Goal: Task Accomplishment & Management: Use online tool/utility

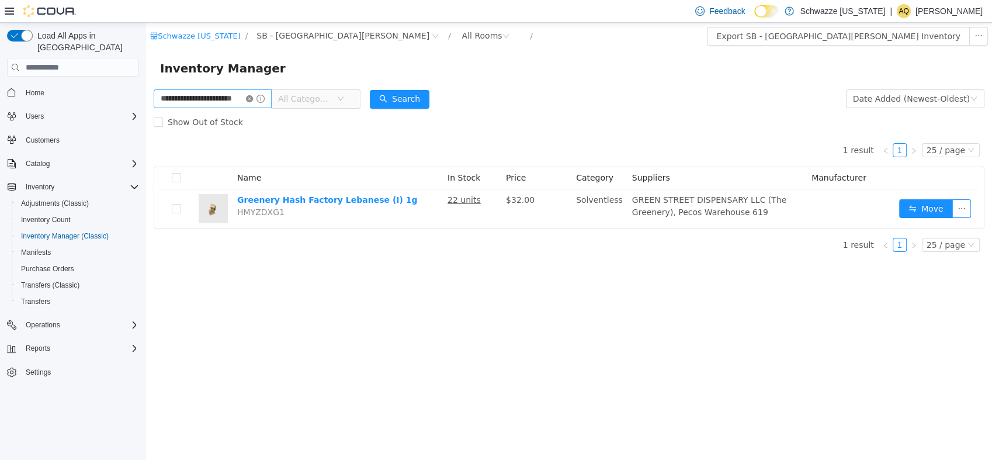
click at [253, 102] on icon "icon: close-circle" at bounding box center [249, 98] width 7 height 7
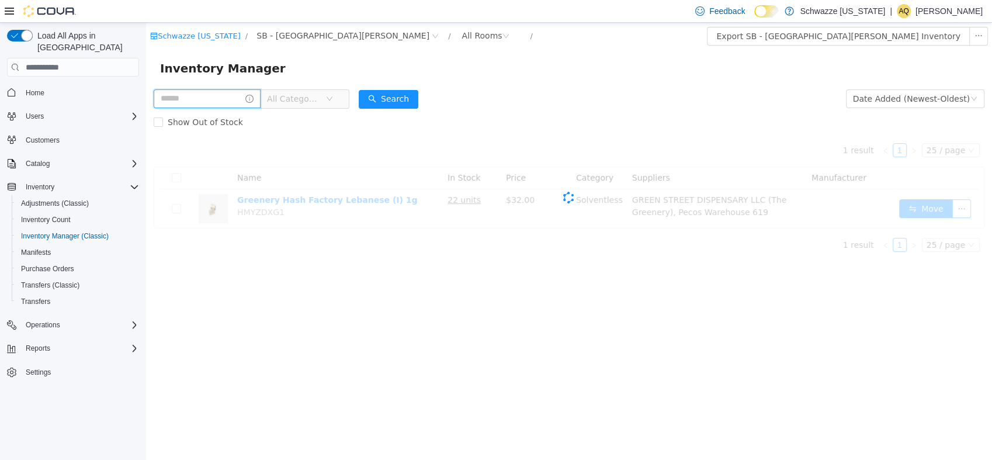
click at [238, 98] on input "text" at bounding box center [207, 98] width 107 height 19
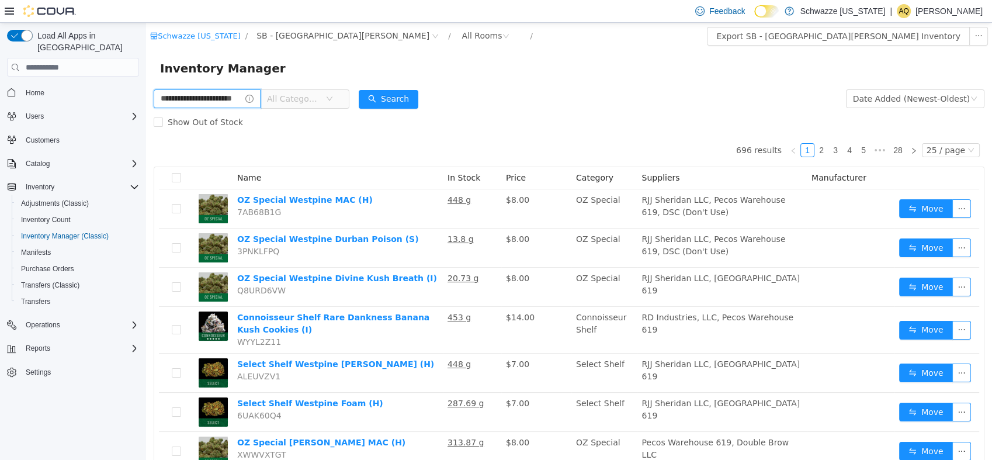
type input "**********"
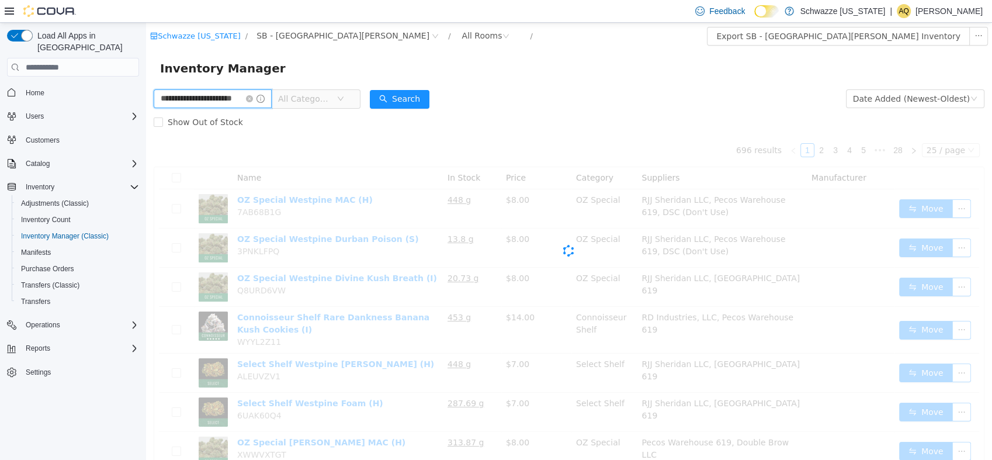
scroll to position [0, 15]
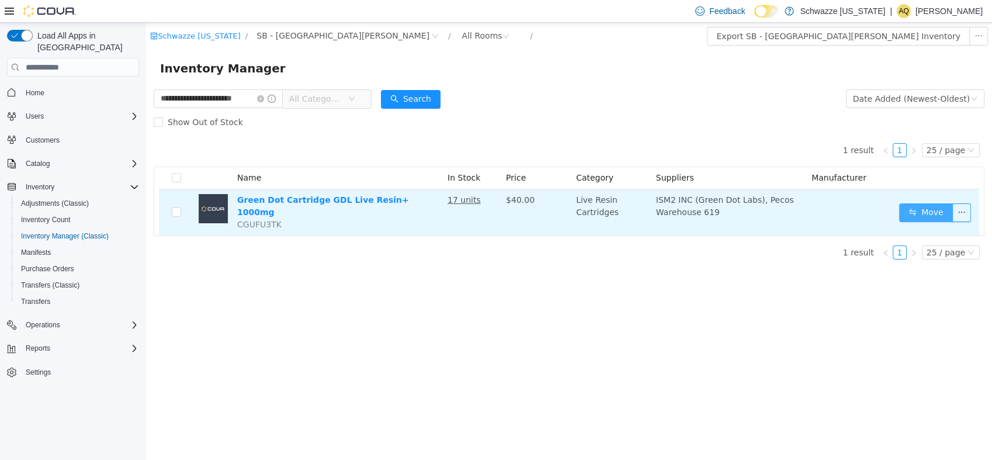
click at [929, 213] on button "Move" at bounding box center [926, 212] width 54 height 19
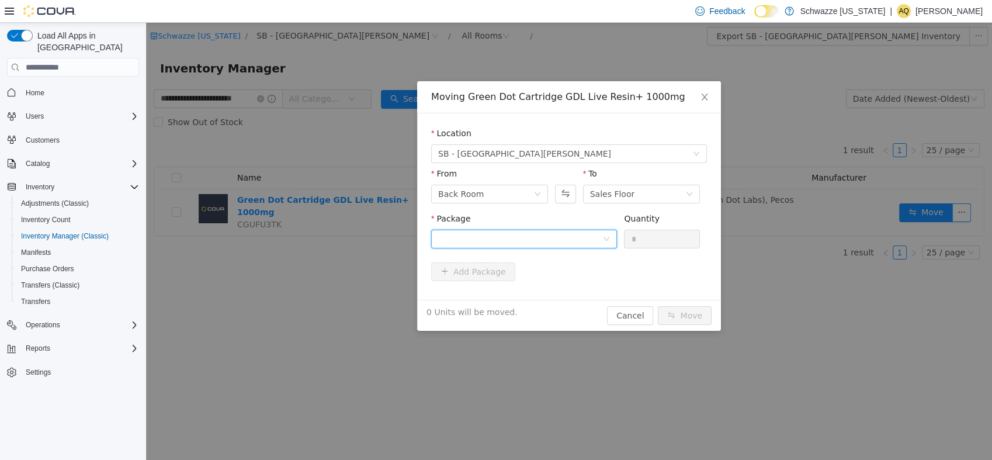
click at [555, 243] on div at bounding box center [520, 239] width 164 height 18
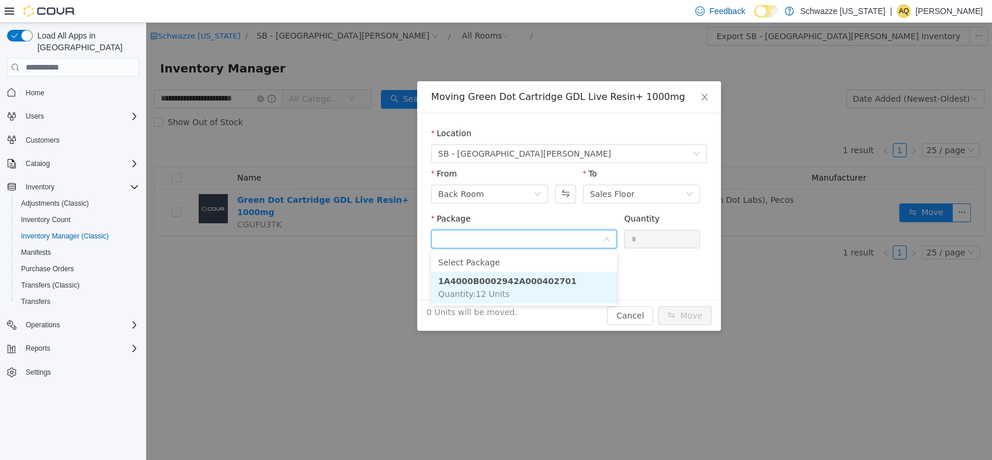
click at [551, 286] on li "1A4000B0002942A000402701 Quantity : 12 Units" at bounding box center [524, 288] width 186 height 32
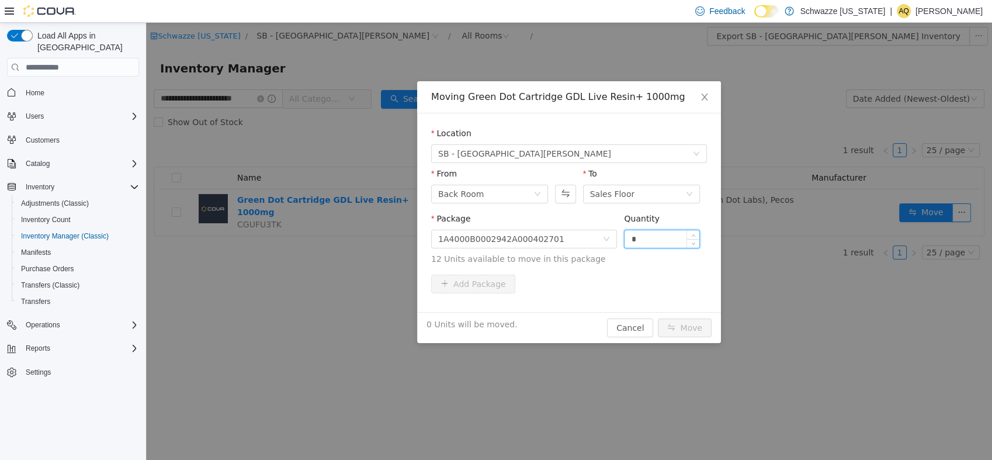
click at [663, 236] on input "*" at bounding box center [661, 239] width 75 height 18
type input "**"
click at [687, 345] on div "Moving Green Dot Cartridge GDL Live Resin+ 1000mg Location SB - Fort Collins Fr…" at bounding box center [569, 241] width 846 height 437
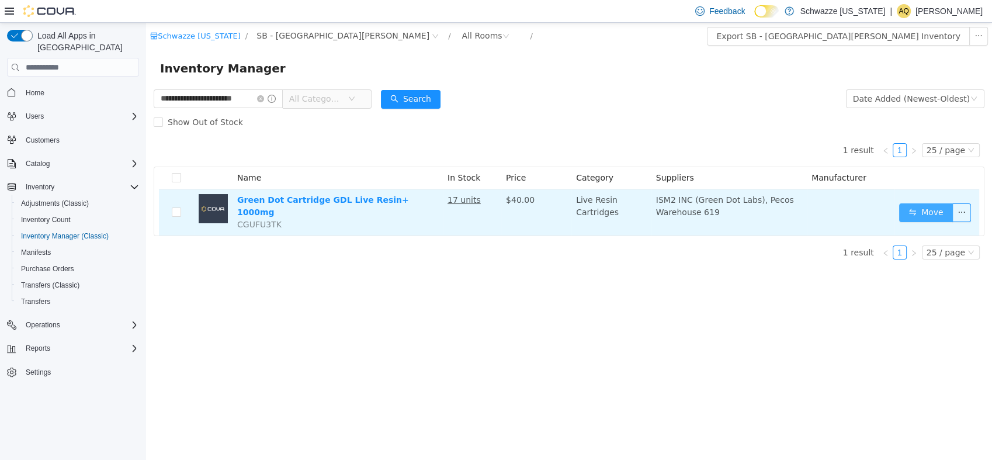
click at [932, 217] on button "Move" at bounding box center [926, 212] width 54 height 19
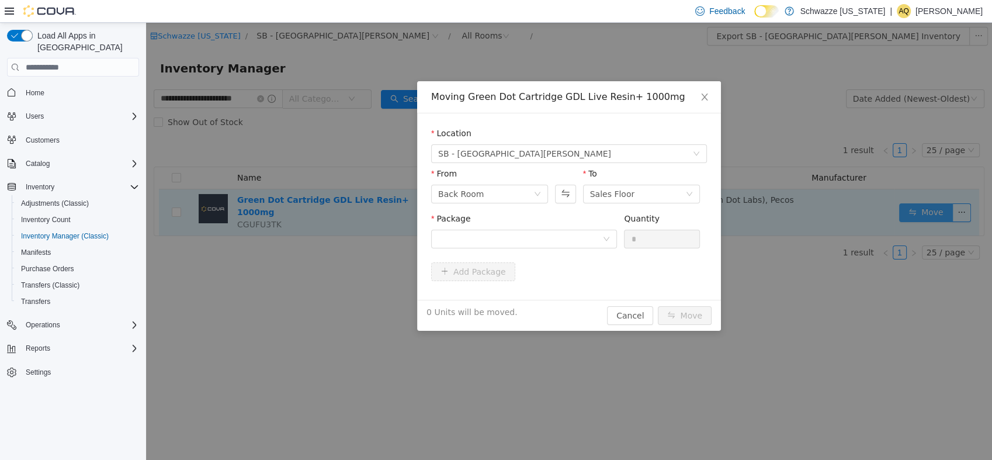
click at [930, 204] on div "Moving Green Dot Cartridge GDL Live Resin+ 1000mg Location SB - Fort Collins Fr…" at bounding box center [569, 241] width 846 height 437
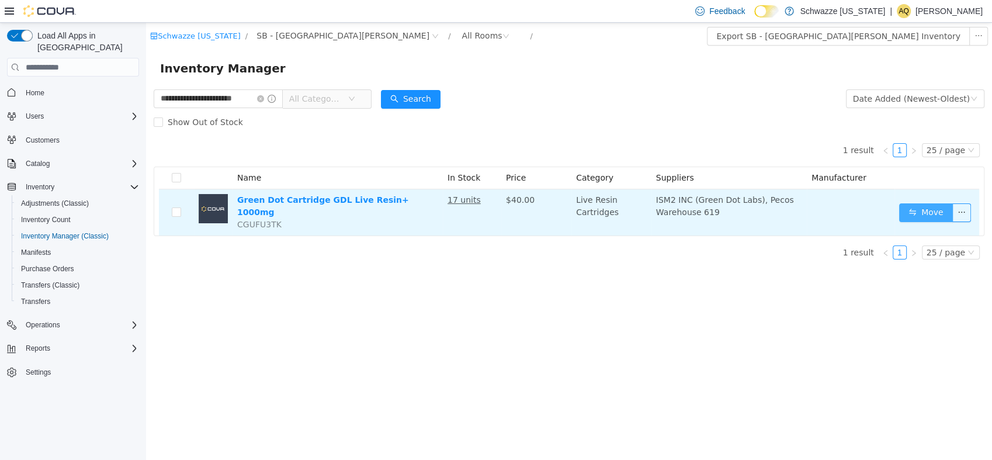
click at [929, 207] on button "Move" at bounding box center [926, 212] width 54 height 19
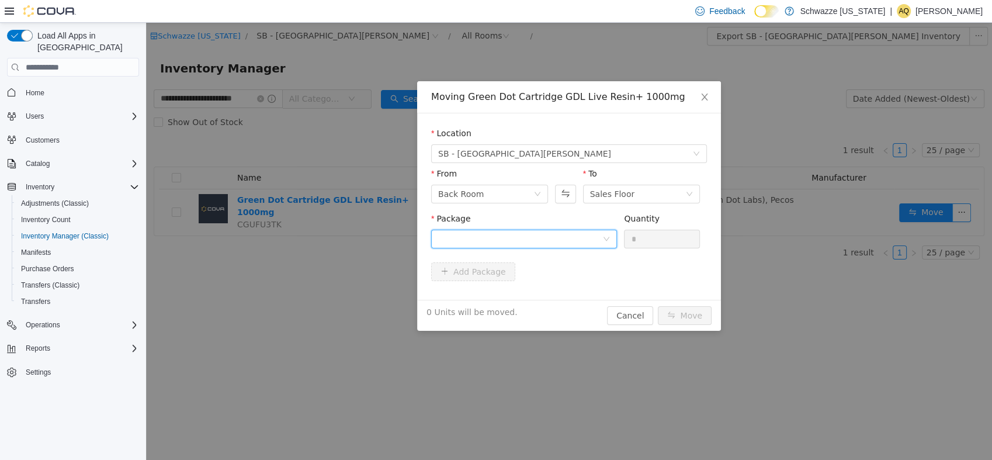
click at [561, 241] on div at bounding box center [520, 239] width 164 height 18
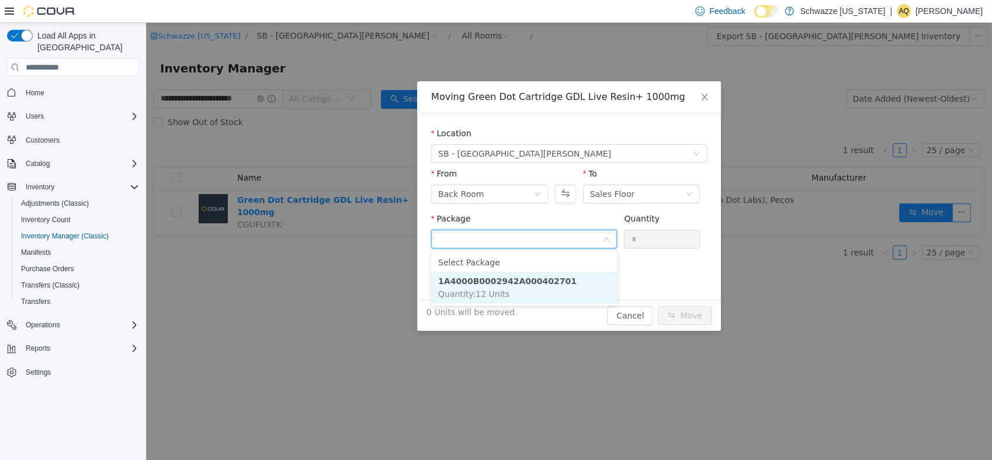
click at [558, 283] on li "1A4000B0002942A000402701 Quantity : 12 Units" at bounding box center [524, 288] width 186 height 32
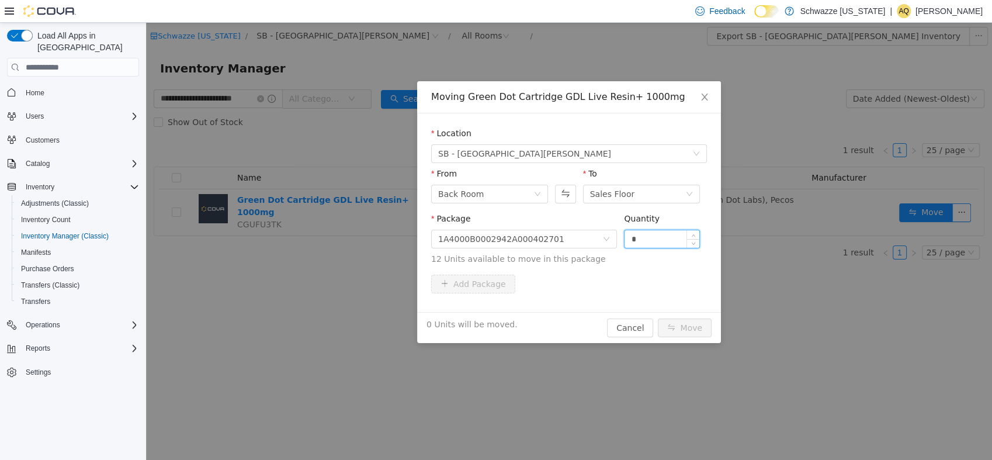
click at [644, 237] on input "*" at bounding box center [661, 239] width 75 height 18
type input "**"
click at [690, 330] on button "Move" at bounding box center [685, 327] width 54 height 19
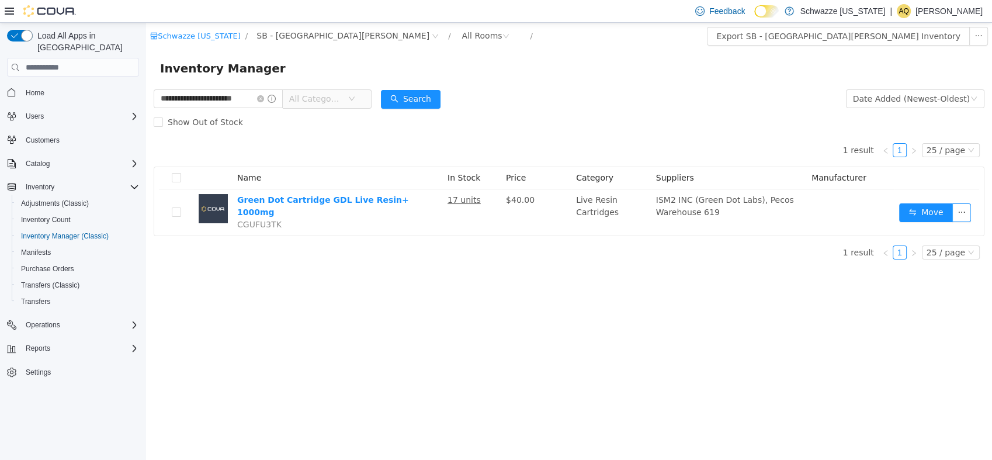
click at [558, 74] on div "Inventory Manager" at bounding box center [569, 68] width 818 height 19
click at [558, 262] on div "**********" at bounding box center [569, 241] width 846 height 437
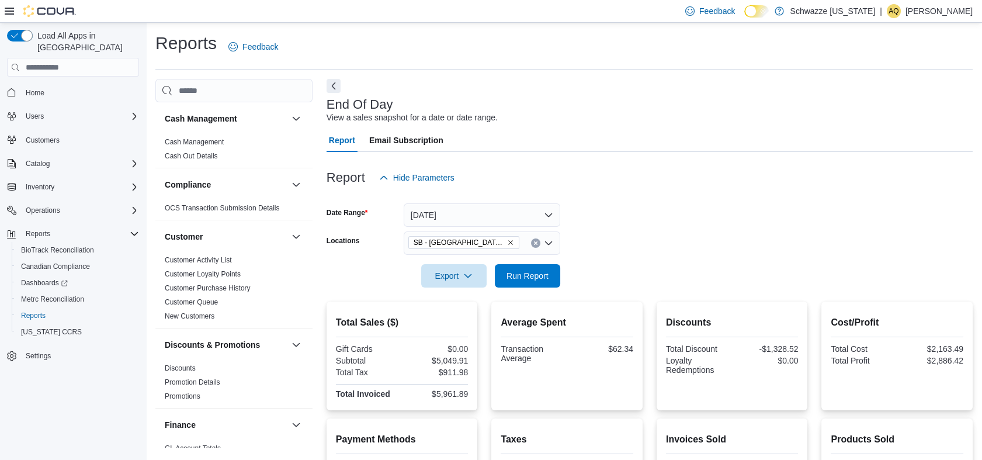
scroll to position [832, 0]
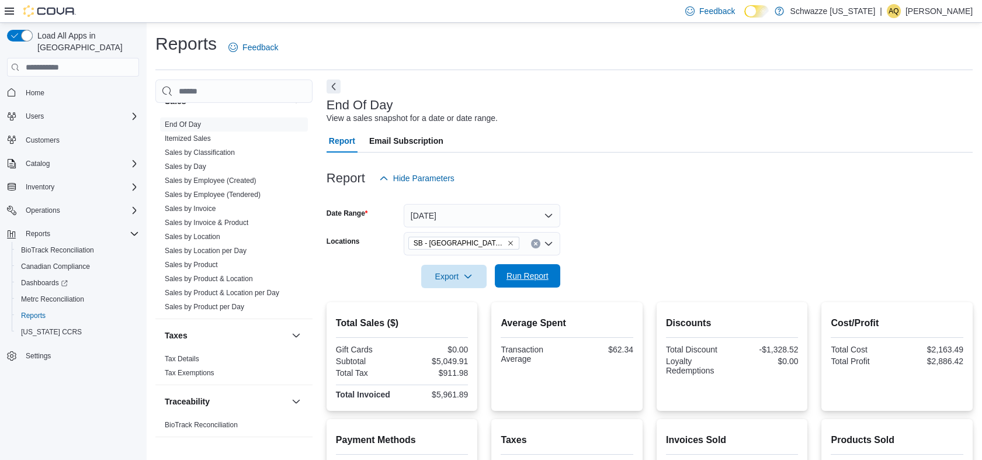
click at [532, 277] on span "Run Report" at bounding box center [527, 276] width 42 height 12
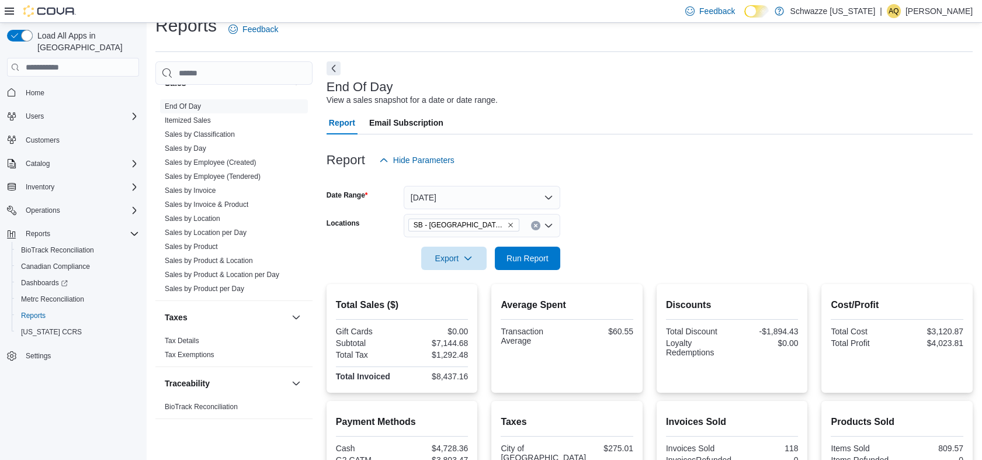
scroll to position [14, 0]
